Goal: Transaction & Acquisition: Purchase product/service

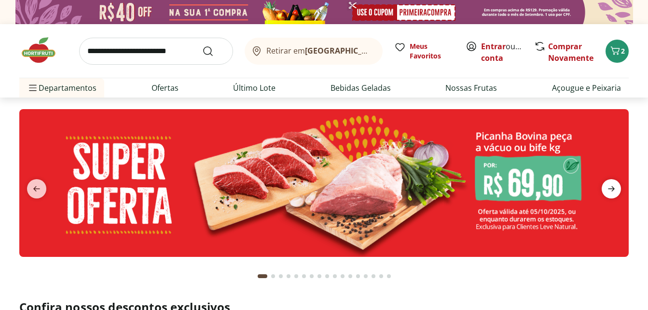
click at [615, 190] on icon "next" at bounding box center [611, 189] width 12 height 12
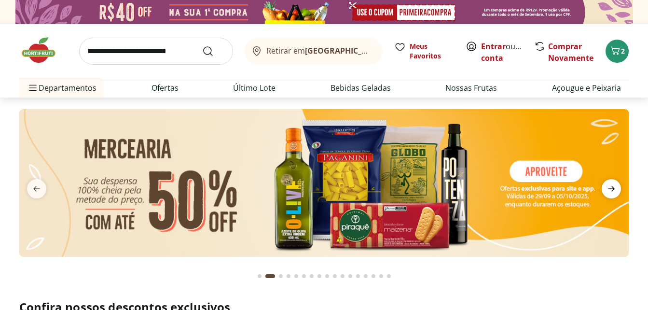
click at [615, 190] on icon "next" at bounding box center [611, 189] width 12 height 12
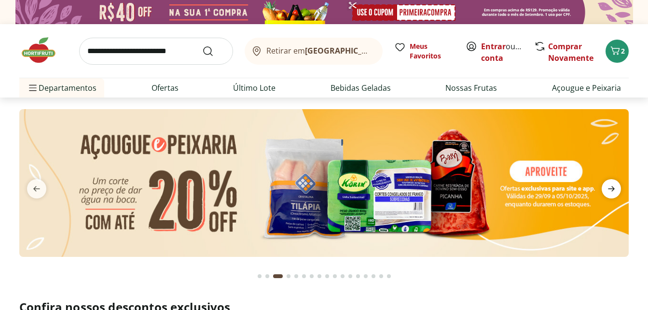
click at [615, 190] on icon "next" at bounding box center [611, 189] width 12 height 12
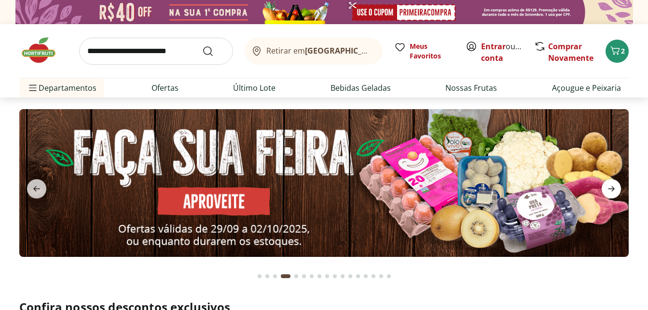
click at [615, 190] on icon "next" at bounding box center [611, 189] width 12 height 12
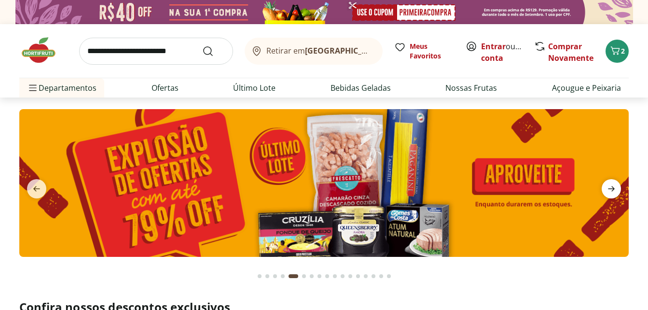
click at [615, 190] on icon "next" at bounding box center [611, 189] width 12 height 12
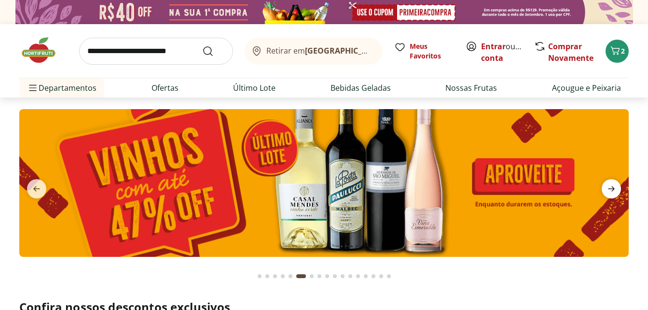
click at [615, 190] on icon "next" at bounding box center [611, 189] width 12 height 12
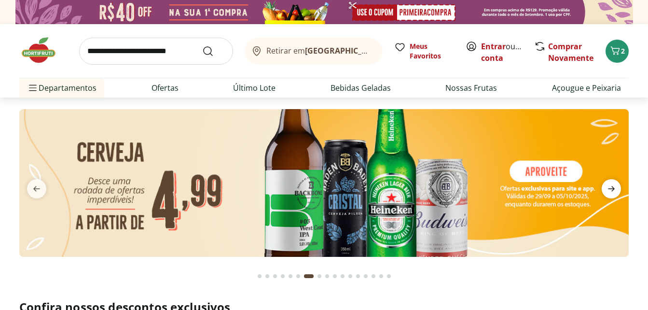
click at [615, 190] on icon "next" at bounding box center [611, 189] width 12 height 12
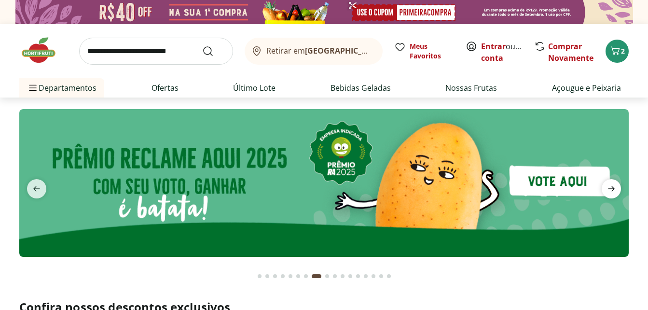
click at [615, 190] on icon "next" at bounding box center [611, 189] width 12 height 12
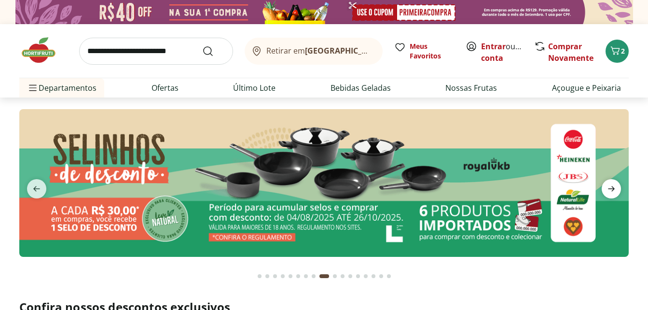
click at [615, 190] on icon "next" at bounding box center [611, 189] width 12 height 12
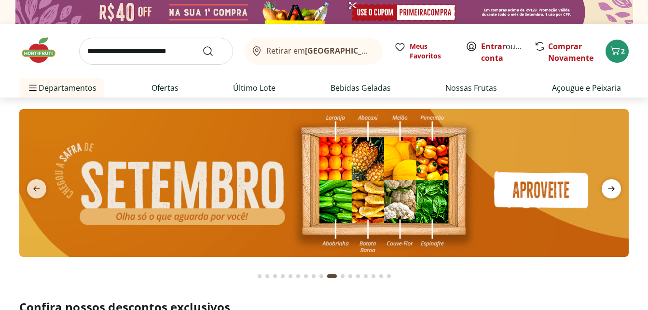
click at [610, 185] on icon "next" at bounding box center [611, 189] width 12 height 12
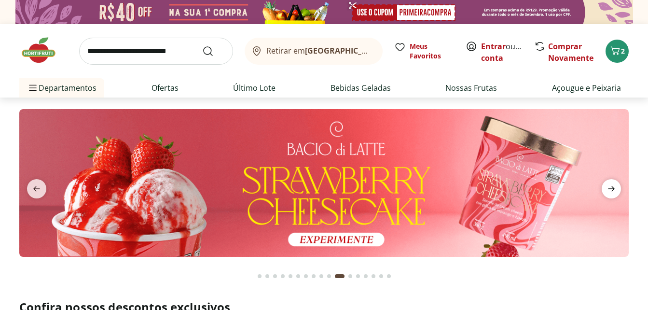
click at [610, 185] on icon "next" at bounding box center [611, 189] width 12 height 12
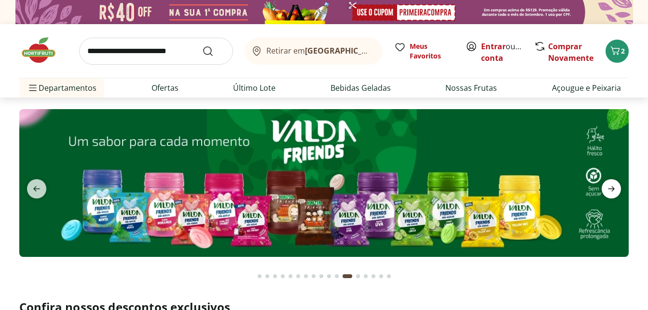
click at [610, 185] on icon "next" at bounding box center [611, 189] width 12 height 12
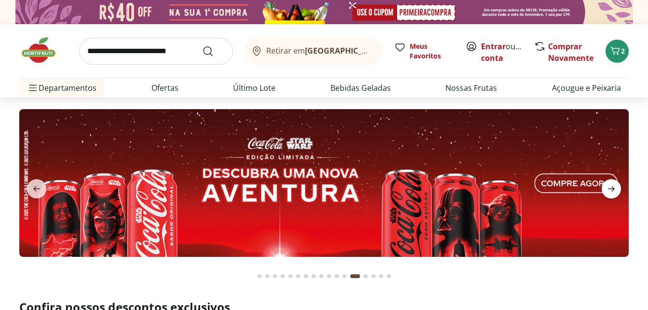
click at [610, 185] on icon "next" at bounding box center [611, 189] width 12 height 12
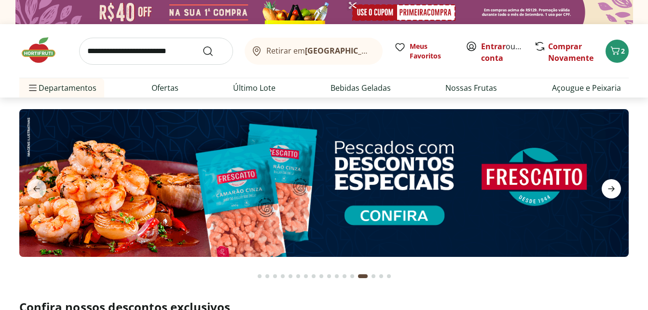
click at [610, 185] on icon "next" at bounding box center [611, 189] width 12 height 12
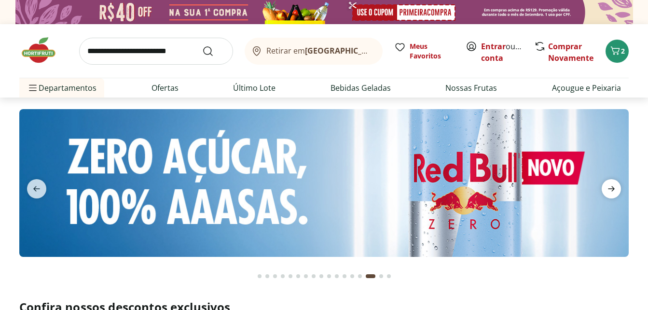
click at [610, 185] on icon "next" at bounding box center [611, 189] width 12 height 12
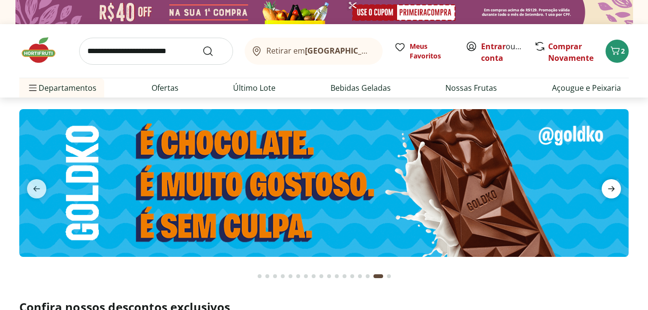
click at [610, 185] on icon "next" at bounding box center [611, 189] width 12 height 12
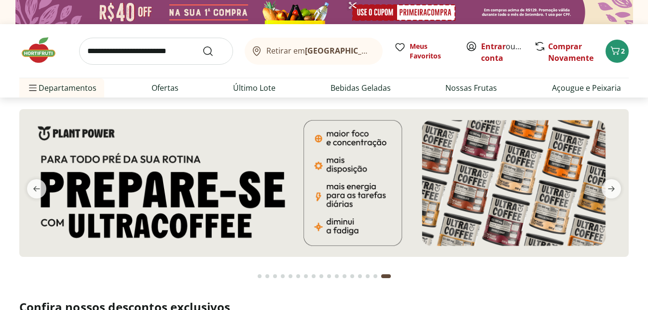
click at [390, 186] on img at bounding box center [323, 183] width 609 height 148
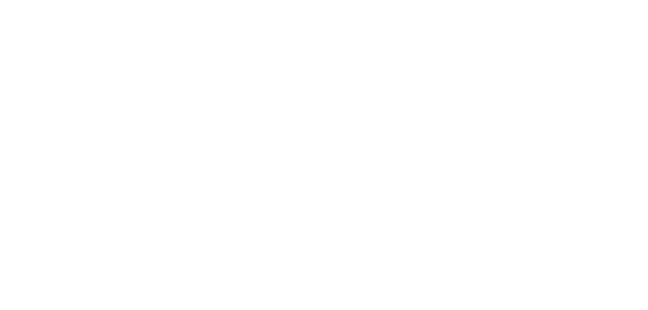
select select "**********"
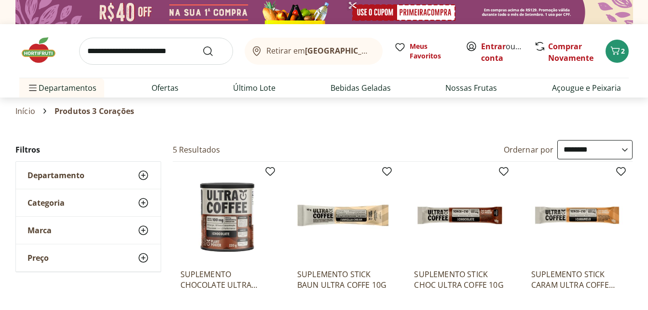
click at [252, 82] on li "Último Lote" at bounding box center [254, 87] width 58 height 19
click at [615, 47] on icon "Carrinho" at bounding box center [615, 51] width 12 height 12
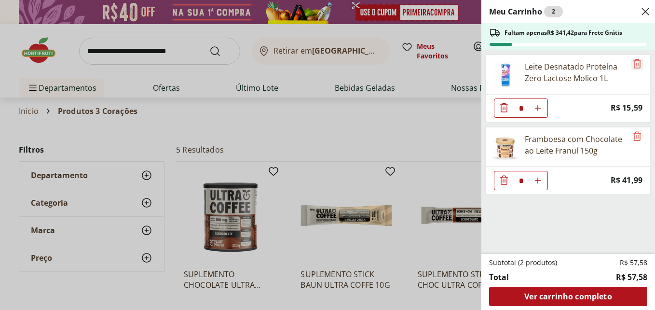
click at [638, 62] on icon "Remove" at bounding box center [637, 64] width 12 height 12
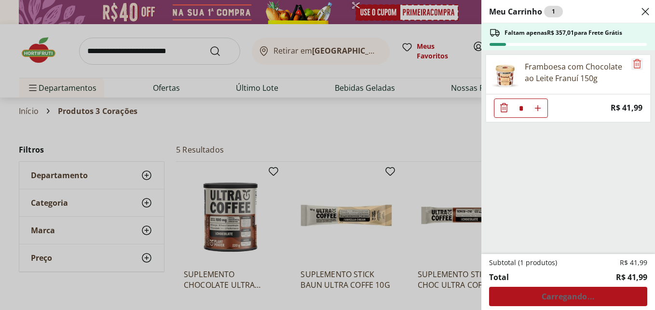
click at [638, 62] on icon "Remove" at bounding box center [637, 64] width 12 height 12
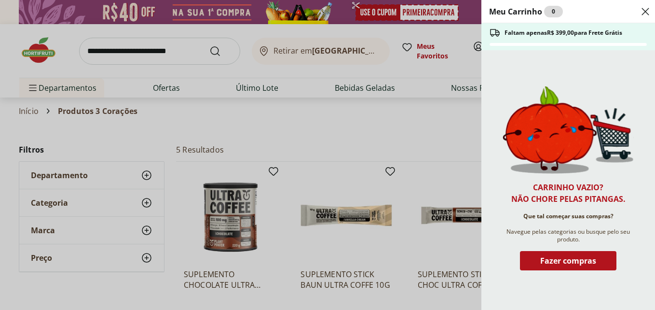
click at [645, 5] on div "Close" at bounding box center [646, 11] width 12 height 15
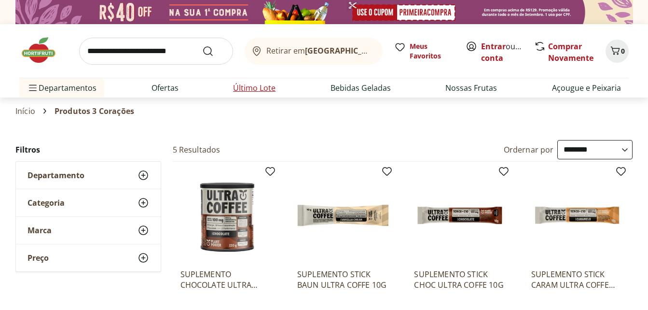
click at [251, 84] on link "Último Lote" at bounding box center [254, 88] width 42 height 12
select select "**********"
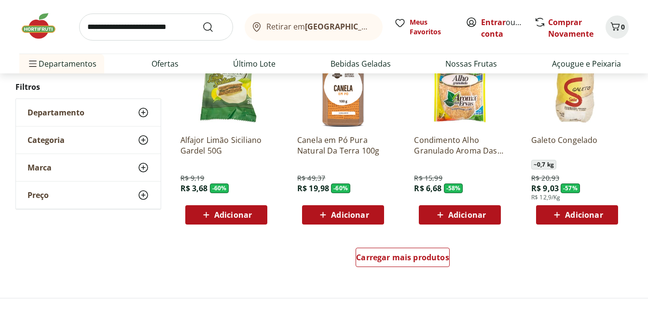
scroll to position [598, 0]
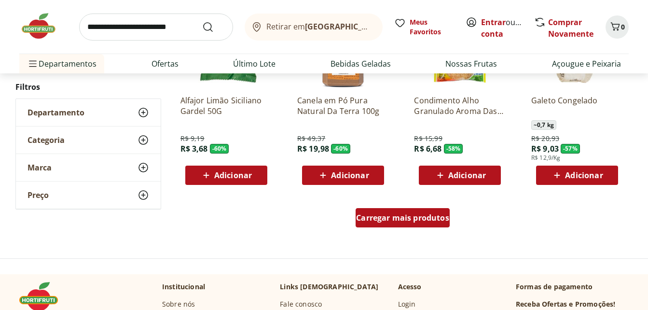
click at [386, 218] on span "Carregar mais produtos" at bounding box center [402, 218] width 93 height 8
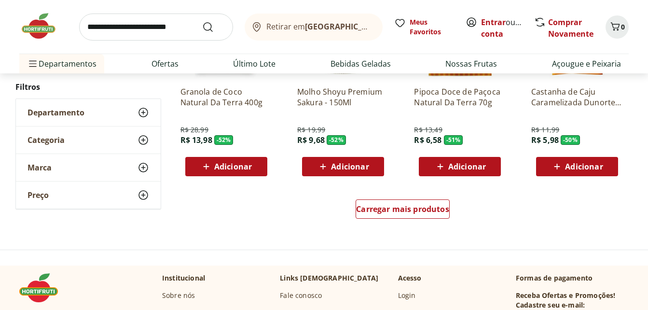
scroll to position [1235, 0]
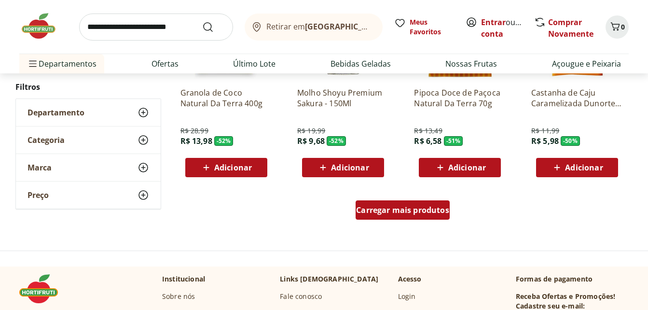
click at [416, 206] on span "Carregar mais produtos" at bounding box center [402, 210] width 93 height 8
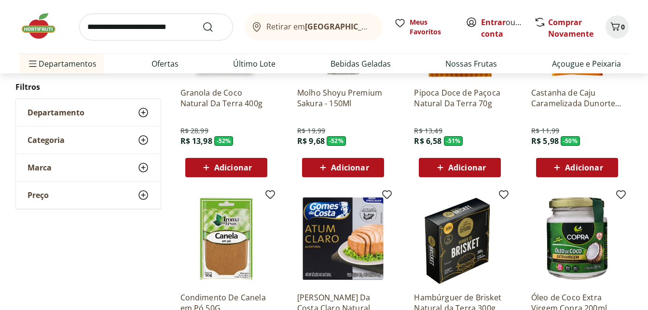
click at [281, 130] on div "Granola de Coco Natural Da Terra 400g R$ 28,99 R$ 13,98 - 52 % Adicionar" at bounding box center [227, 82] width 109 height 204
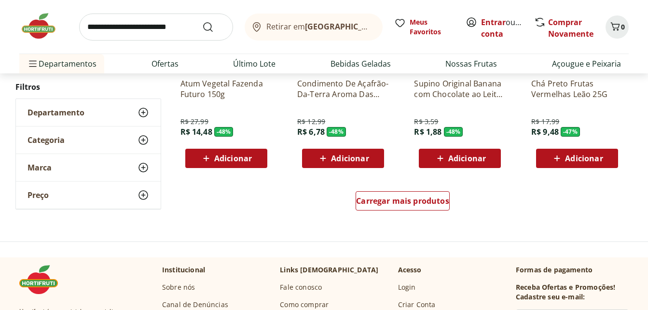
scroll to position [1891, 0]
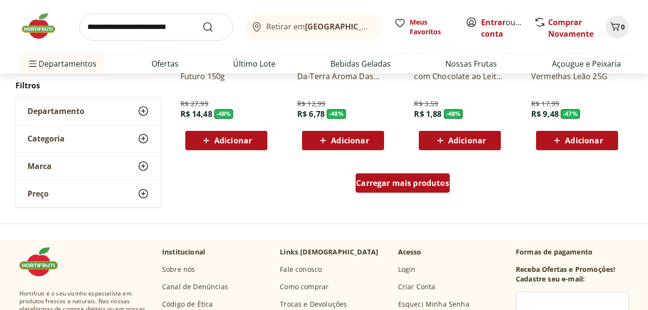
click at [431, 186] on span "Carregar mais produtos" at bounding box center [402, 183] width 93 height 8
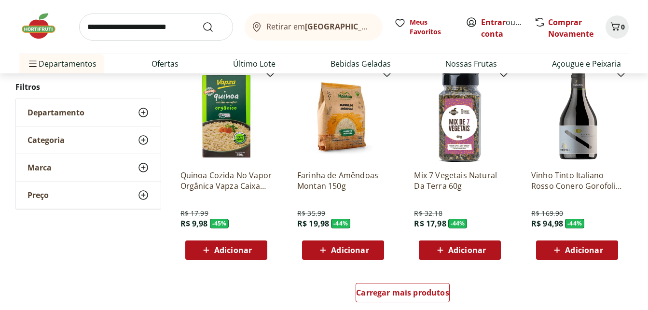
scroll to position [2450, 0]
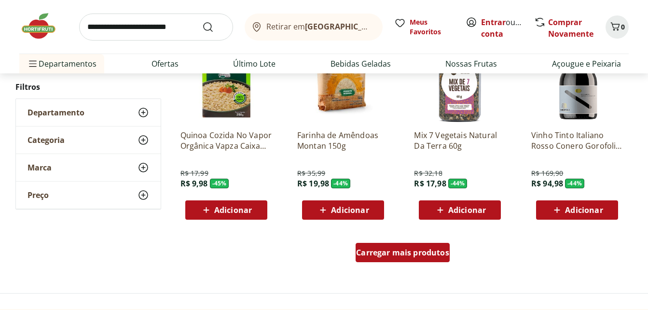
click at [385, 256] on span "Carregar mais produtos" at bounding box center [402, 252] width 93 height 8
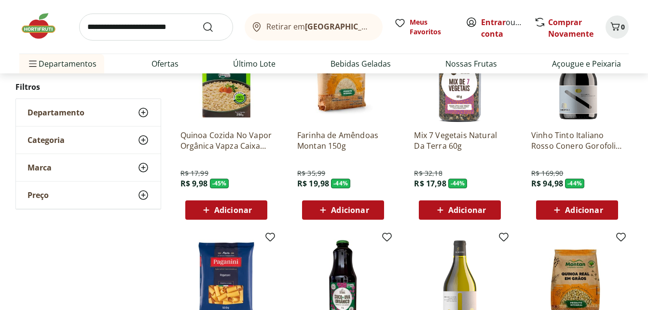
click at [281, 136] on div "Quinoa Cozida No Vapor Orgânica Vapza Caixa 250G R$ 17,99 R$ 9,98 - 45 % Adicio…" at bounding box center [227, 125] width 109 height 204
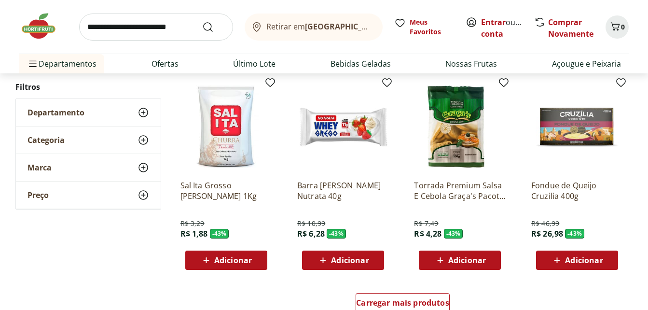
scroll to position [3048, 0]
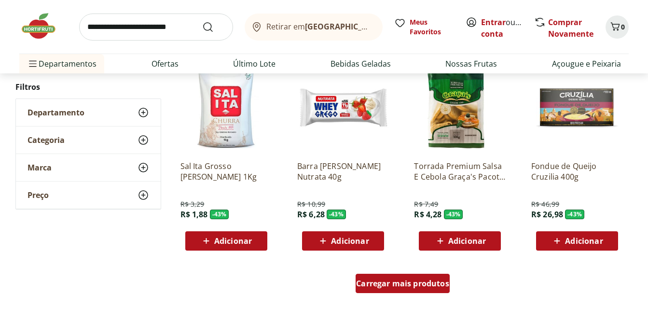
click at [380, 282] on span "Carregar mais produtos" at bounding box center [402, 283] width 93 height 8
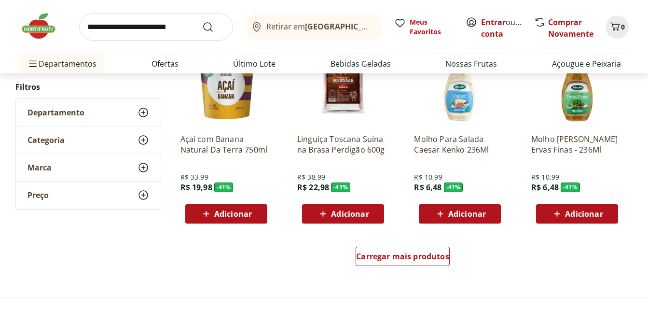
scroll to position [3723, 0]
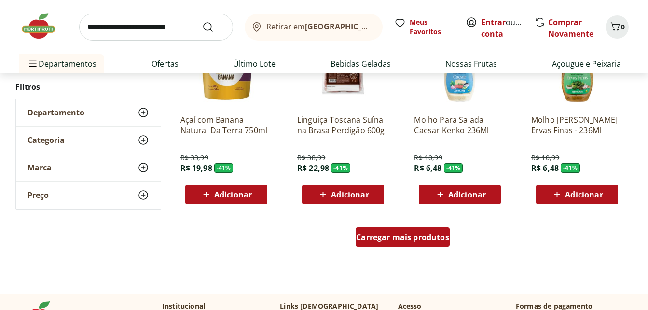
click at [412, 236] on span "Carregar mais produtos" at bounding box center [402, 237] width 93 height 8
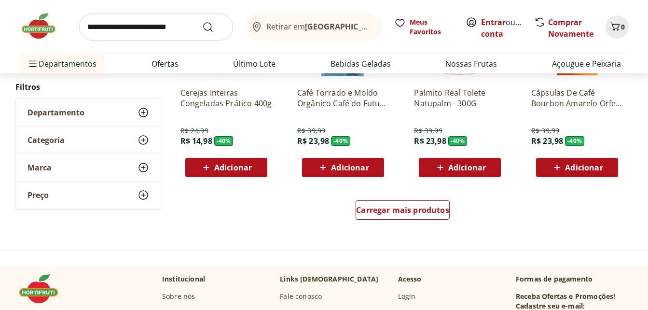
scroll to position [4321, 0]
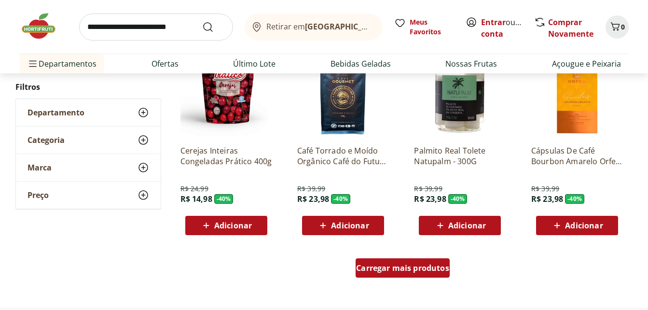
click at [395, 275] on div "Carregar mais produtos" at bounding box center [402, 267] width 94 height 19
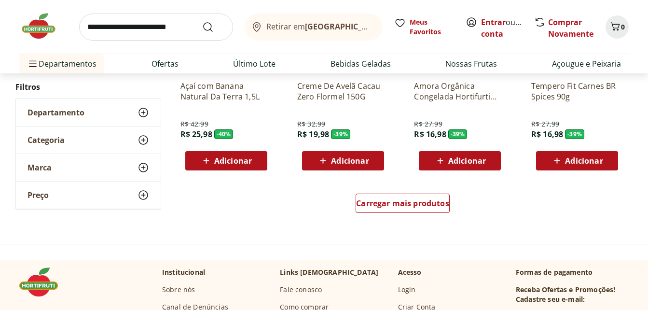
scroll to position [5016, 0]
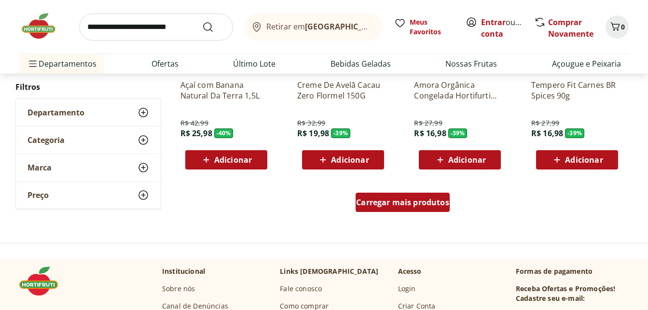
click at [413, 195] on div "Carregar mais produtos" at bounding box center [402, 201] width 94 height 19
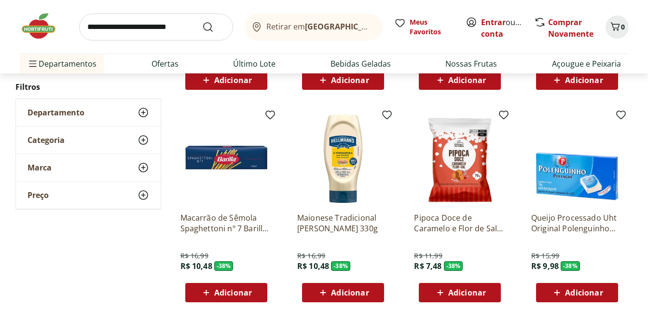
scroll to position [5537, 0]
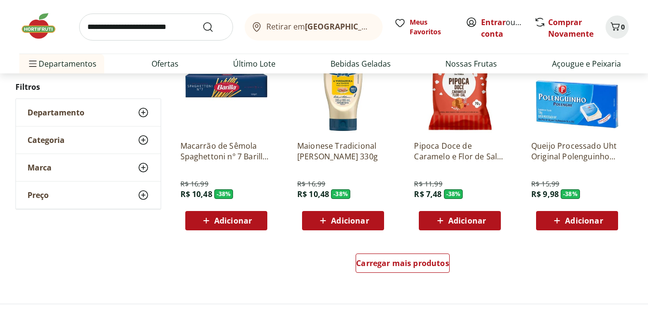
scroll to position [5556, 0]
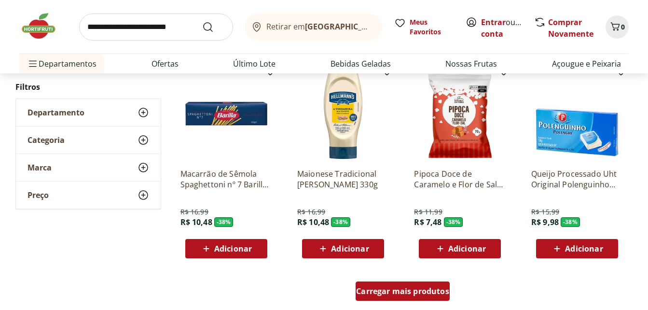
click at [409, 294] on span "Carregar mais produtos" at bounding box center [402, 291] width 93 height 8
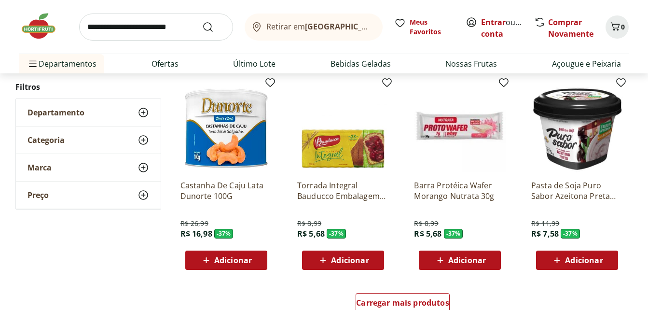
scroll to position [6193, 0]
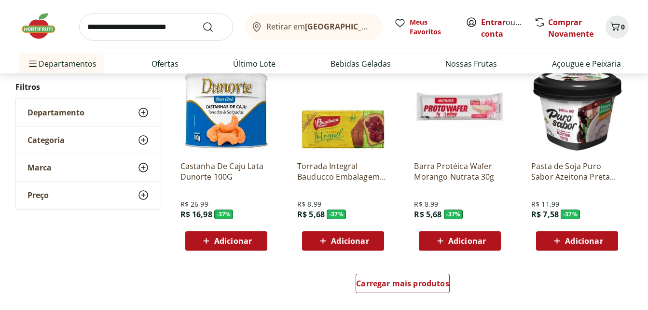
click at [178, 33] on input "search" at bounding box center [156, 27] width 154 height 27
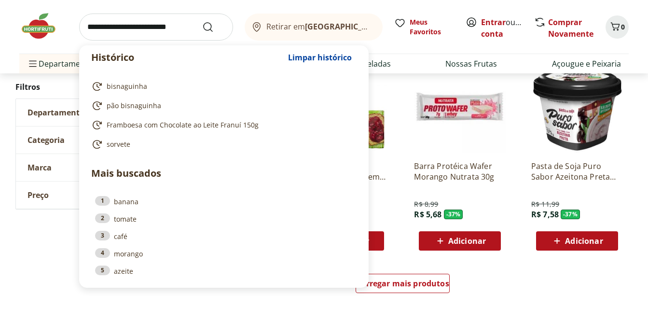
click at [178, 28] on input "search" at bounding box center [156, 27] width 154 height 27
